Goal: Task Accomplishment & Management: Manage account settings

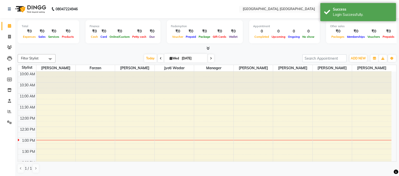
click at [137, 57] on div "Today Wed 03-09-2025" at bounding box center [179, 59] width 242 height 8
click at [147, 58] on span "Today" at bounding box center [150, 59] width 13 height 8
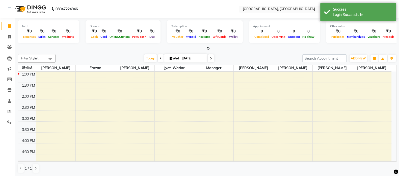
click at [262, 10] on input "text" at bounding box center [278, 9] width 73 height 5
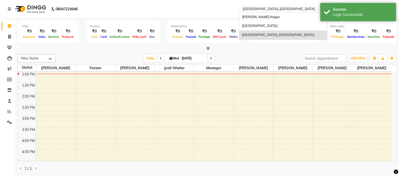
click at [266, 26] on span "[GEOGRAPHIC_DATA]" at bounding box center [259, 26] width 35 height 4
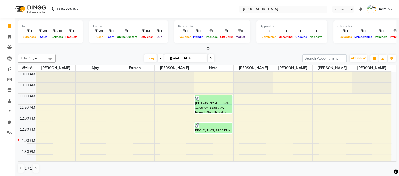
click at [10, 112] on icon at bounding box center [10, 112] width 4 height 4
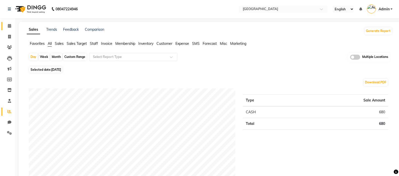
click at [9, 26] on icon at bounding box center [9, 26] width 3 height 4
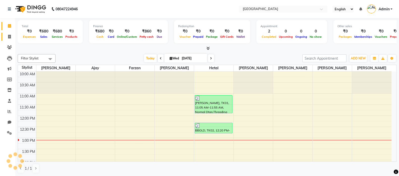
click at [9, 39] on icon at bounding box center [9, 37] width 3 height 4
select select "7353"
select select "service"
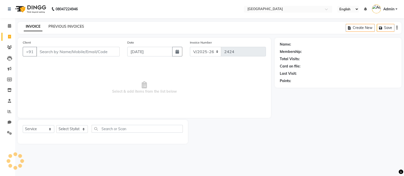
click at [59, 28] on link "PREVIOUS INVOICES" at bounding box center [66, 26] width 36 height 5
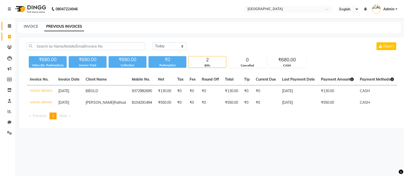
click at [12, 26] on span at bounding box center [9, 26] width 9 height 6
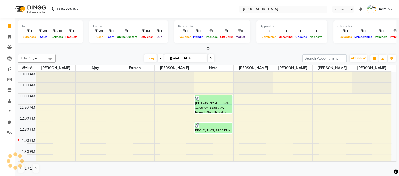
click at [9, 26] on icon at bounding box center [9, 26] width 3 height 4
click at [266, 10] on input "text" at bounding box center [278, 9] width 73 height 5
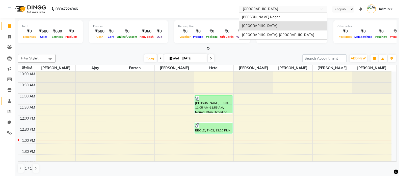
click at [9, 101] on icon at bounding box center [9, 101] width 3 height 4
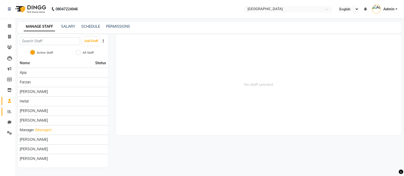
click at [7, 112] on span at bounding box center [9, 112] width 9 height 6
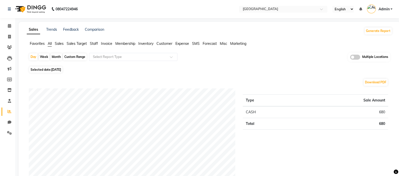
click at [257, 10] on input "text" at bounding box center [278, 9] width 73 height 5
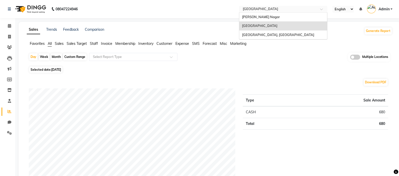
click at [257, 16] on span "[PERSON_NAME] Nagar" at bounding box center [261, 17] width 38 height 4
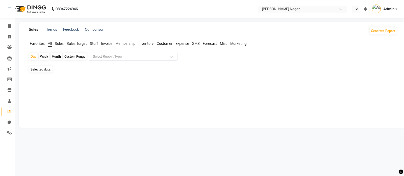
select select "en"
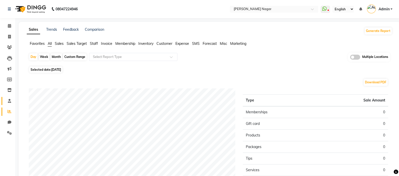
click at [9, 101] on icon at bounding box center [9, 101] width 3 height 4
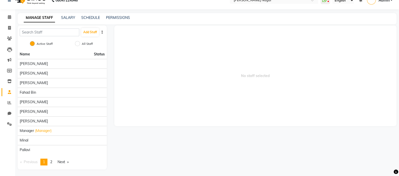
scroll to position [9, 0]
click at [62, 163] on link "Next page" at bounding box center [63, 162] width 16 height 7
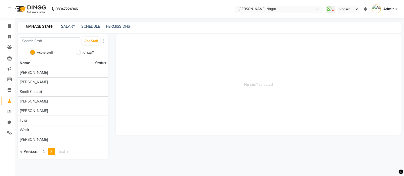
click at [44, 151] on span "1" at bounding box center [44, 152] width 2 height 5
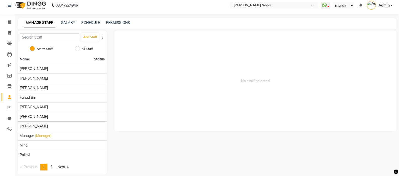
scroll to position [9, 0]
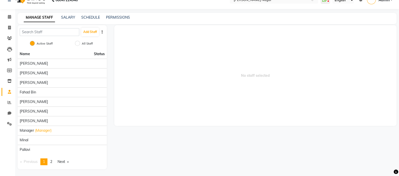
click at [52, 162] on span "2" at bounding box center [51, 162] width 2 height 5
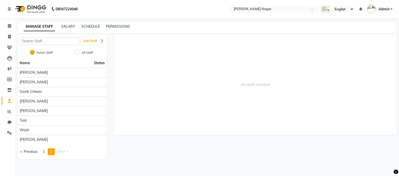
scroll to position [0, 0]
click at [44, 153] on span "1" at bounding box center [44, 152] width 2 height 5
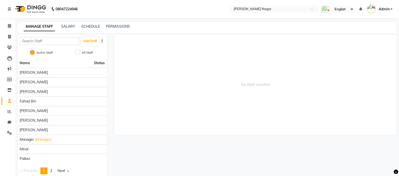
scroll to position [9, 0]
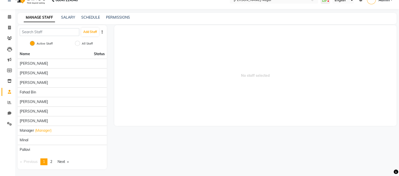
click at [27, 121] on span "[PERSON_NAME]" at bounding box center [34, 121] width 28 height 5
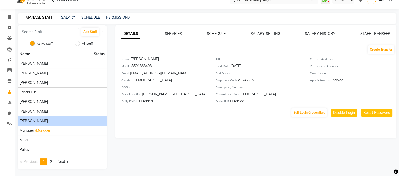
click at [378, 33] on link "STAFF TRANSFER" at bounding box center [376, 34] width 30 height 5
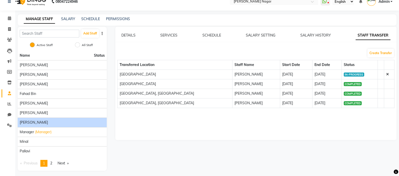
scroll to position [0, 0]
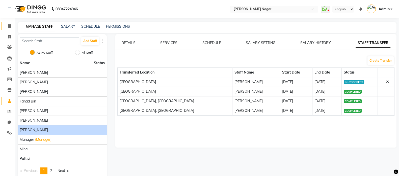
click at [7, 25] on span at bounding box center [9, 26] width 9 height 6
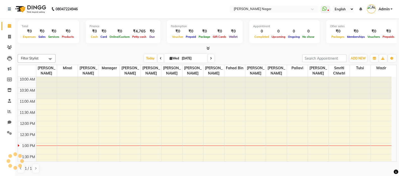
click at [146, 60] on span "Today" at bounding box center [150, 59] width 13 height 8
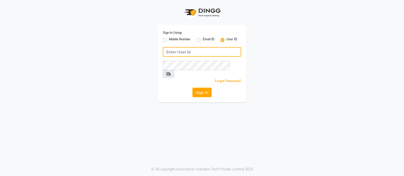
click at [193, 54] on input "Username" at bounding box center [202, 52] width 78 height 10
type input "bbold"
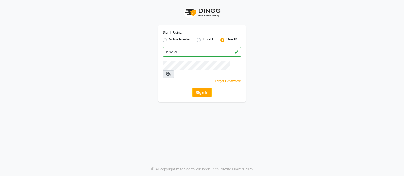
click at [171, 72] on icon at bounding box center [168, 74] width 5 height 4
click at [198, 88] on button "Sign In" at bounding box center [201, 93] width 19 height 10
